Goal: Information Seeking & Learning: Learn about a topic

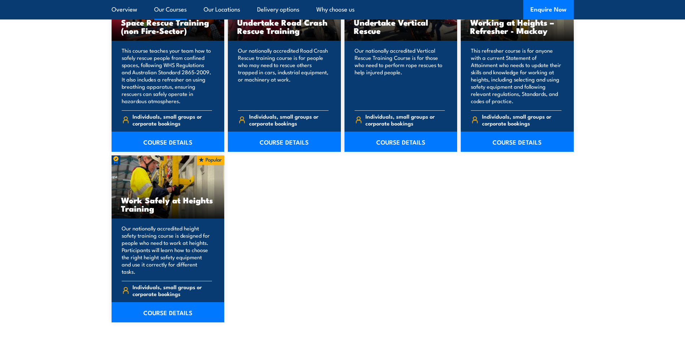
scroll to position [830, 0]
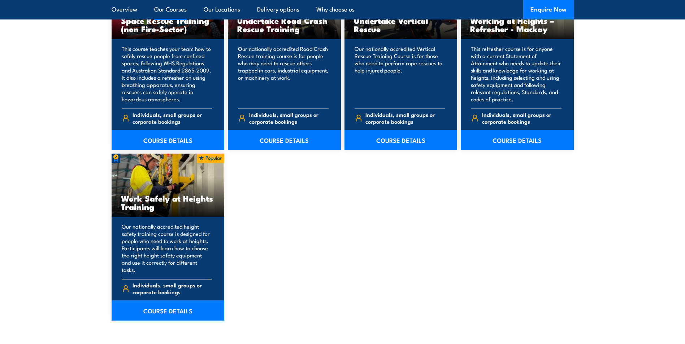
click at [204, 176] on div "Work Safely at Heights Training" at bounding box center [168, 185] width 113 height 63
click at [175, 242] on p "Our nationally accredited height safety training course is designed for people …" at bounding box center [167, 248] width 91 height 51
click at [171, 302] on link "COURSE DETAILS" at bounding box center [168, 311] width 113 height 20
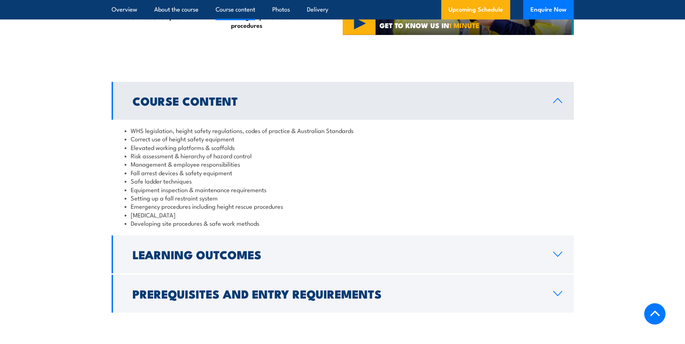
scroll to position [577, 0]
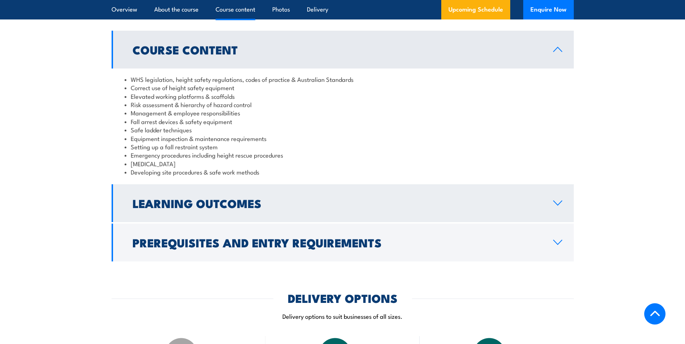
click at [415, 217] on link "Learning Outcomes" at bounding box center [343, 203] width 462 height 38
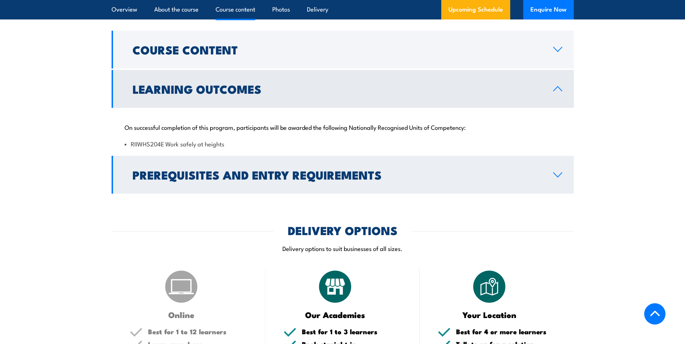
click at [414, 178] on h2 "Prerequisites and Entry Requirements" at bounding box center [336, 175] width 409 height 10
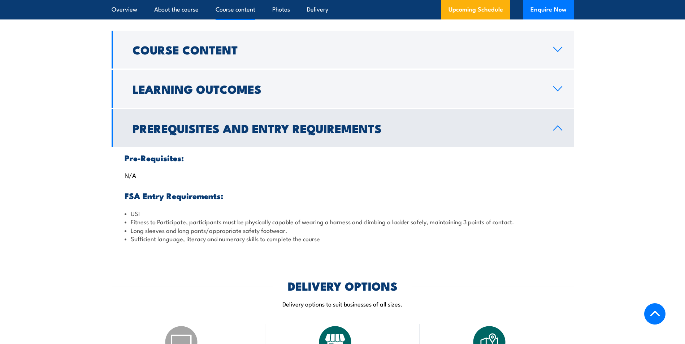
click at [376, 108] on div "Course Content WHS legislation, height safety regulations, codes of practice & …" at bounding box center [343, 140] width 462 height 219
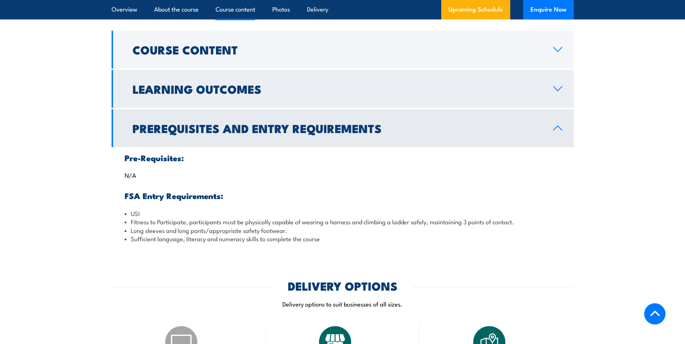
click at [154, 94] on h2 "Learning Outcomes" at bounding box center [336, 89] width 409 height 10
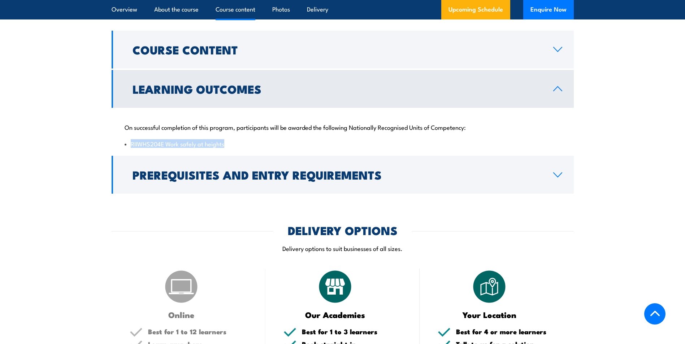
drag, startPoint x: 131, startPoint y: 143, endPoint x: 225, endPoint y: 143, distance: 94.5
click at [225, 143] on li "RIIWHS204E Work safely at heights" at bounding box center [342, 144] width 436 height 8
copy li "RIIWHS204E Work safely at heights"
